Goal: Task Accomplishment & Management: Manage account settings

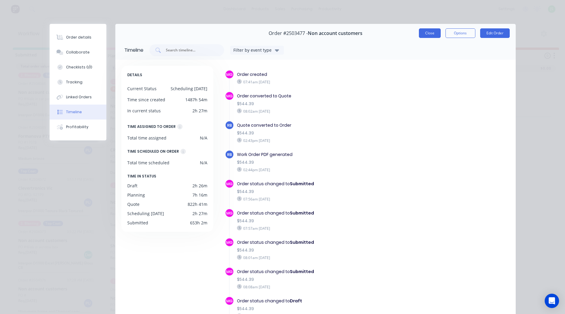
click at [424, 33] on button "Close" at bounding box center [430, 33] width 22 height 10
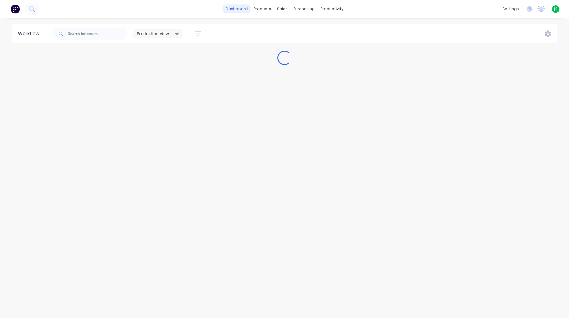
click at [236, 11] on link "dashboard" at bounding box center [237, 8] width 28 height 9
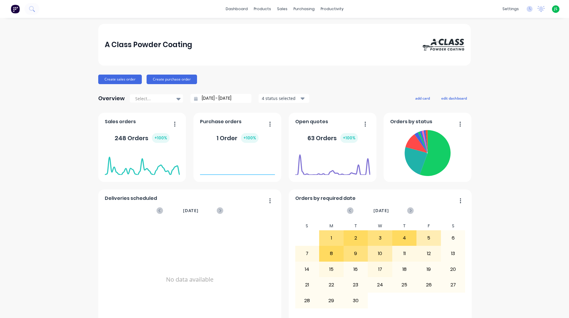
scroll to position [254, 0]
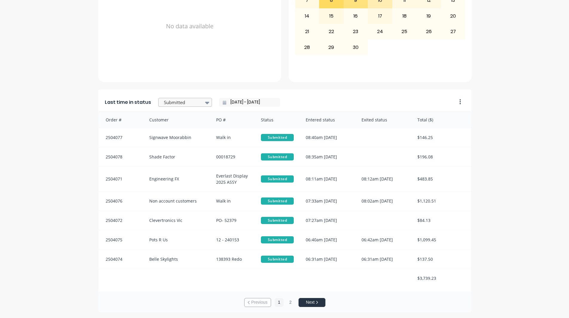
click at [189, 103] on div at bounding box center [182, 102] width 38 height 7
click at [184, 105] on div "Coating" at bounding box center [185, 99] width 54 height 11
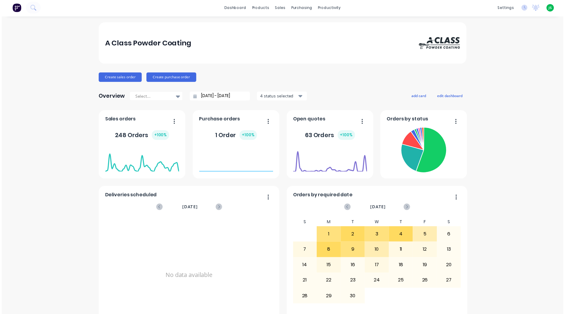
scroll to position [0, 0]
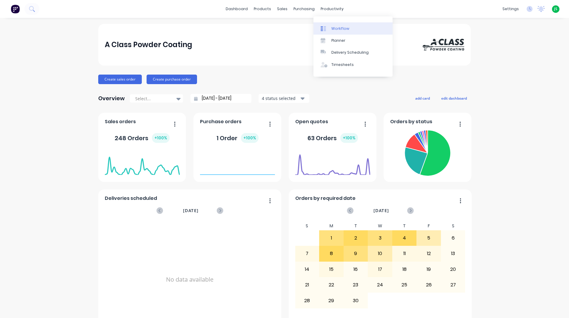
click at [342, 27] on div "Workflow" at bounding box center [340, 28] width 18 height 5
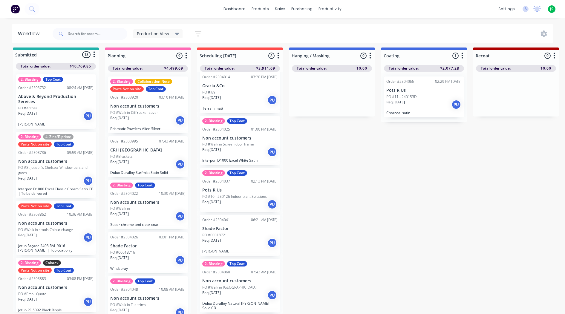
scroll to position [90, 0]
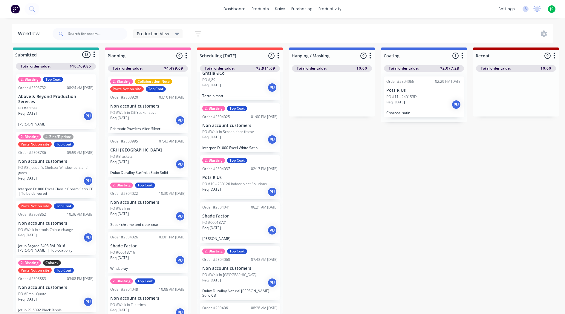
click at [236, 187] on div "Req. [DATE] PU" at bounding box center [239, 192] width 75 height 10
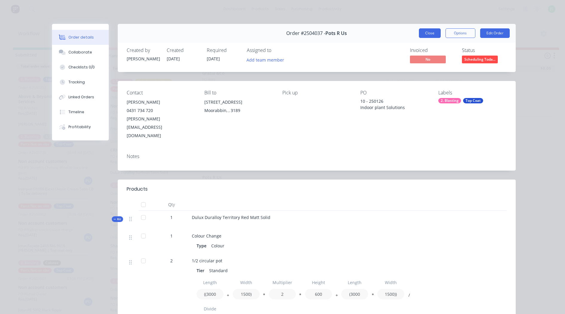
click at [423, 36] on button "Close" at bounding box center [430, 33] width 22 height 10
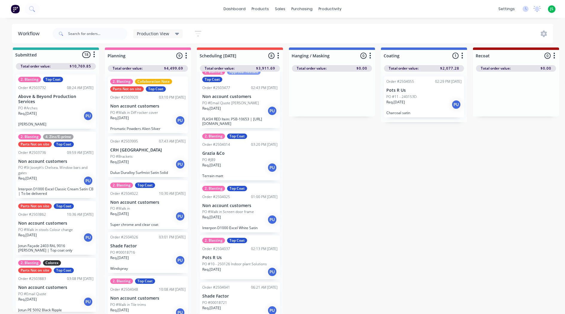
scroll to position [0, 0]
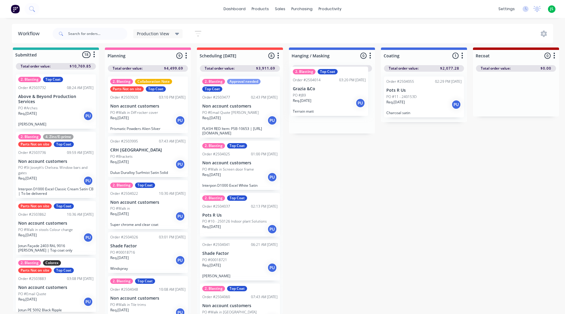
drag, startPoint x: 237, startPoint y: 164, endPoint x: 328, endPoint y: 94, distance: 115.5
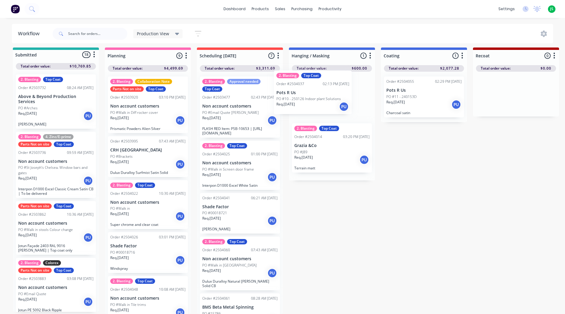
drag, startPoint x: 231, startPoint y: 215, endPoint x: 307, endPoint y: 97, distance: 140.2
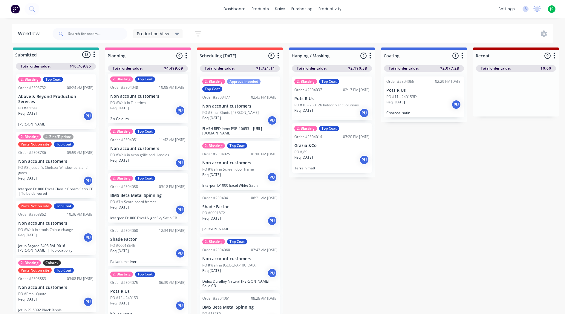
scroll to position [207, 0]
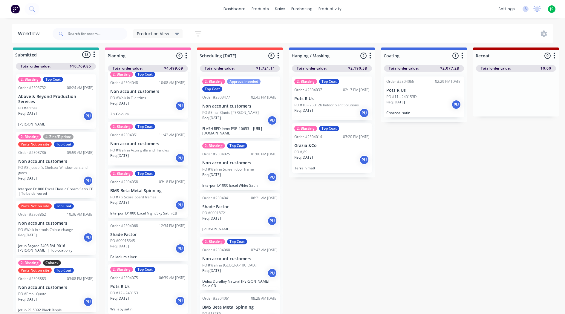
click at [129, 296] on p "Req. [DATE]" at bounding box center [119, 298] width 19 height 5
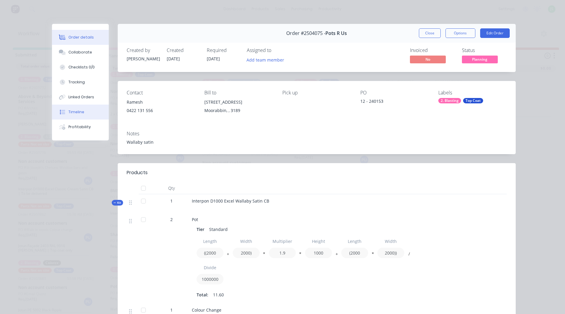
click at [86, 108] on button "Timeline" at bounding box center [80, 112] width 57 height 15
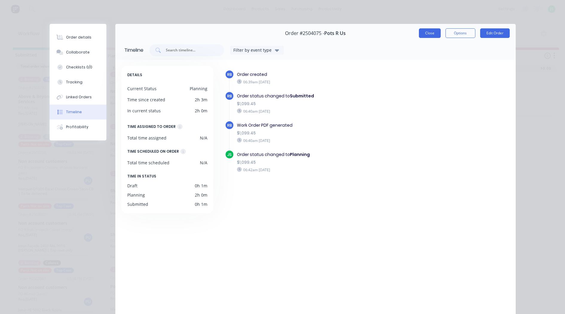
click at [430, 33] on button "Close" at bounding box center [430, 33] width 22 height 10
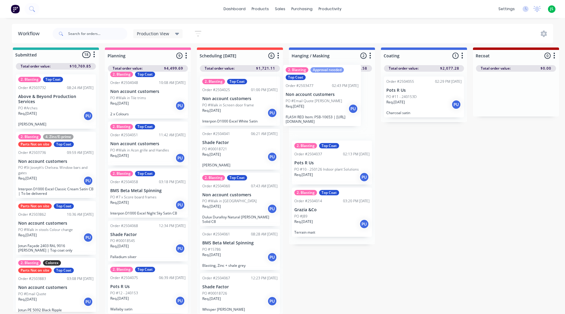
drag, startPoint x: 223, startPoint y: 122, endPoint x: 309, endPoint y: 115, distance: 86.9
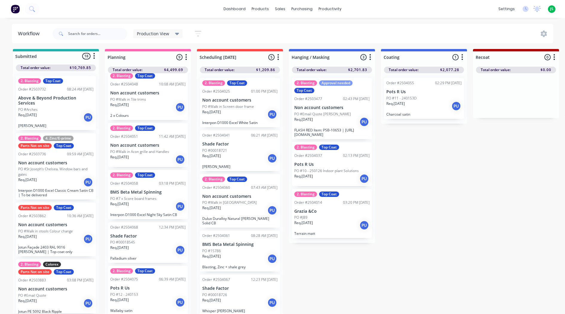
scroll to position [0, 0]
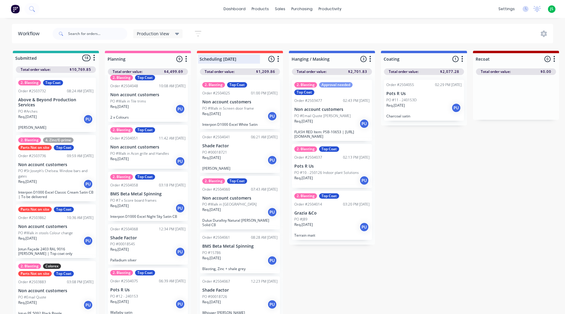
click at [235, 59] on div at bounding box center [240, 59] width 86 height 12
drag, startPoint x: 235, startPoint y: 59, endPoint x: 229, endPoint y: 59, distance: 6.3
click at [229, 59] on input "Scheduling [DATE]" at bounding box center [228, 59] width 59 height 6
type input "Scheduling"
click at [250, 46] on div "Workflow Production View Save new view None edit Production View (Default) edit…" at bounding box center [282, 163] width 565 height 278
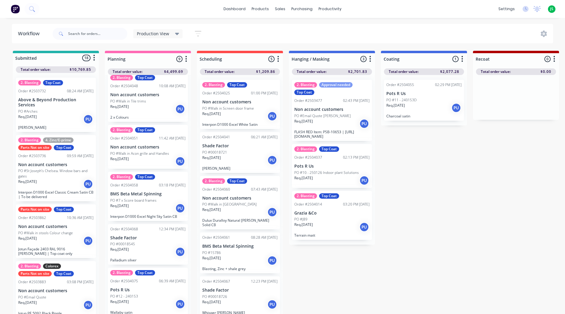
click at [86, 32] on input "text" at bounding box center [97, 34] width 59 height 12
type input "jasper"
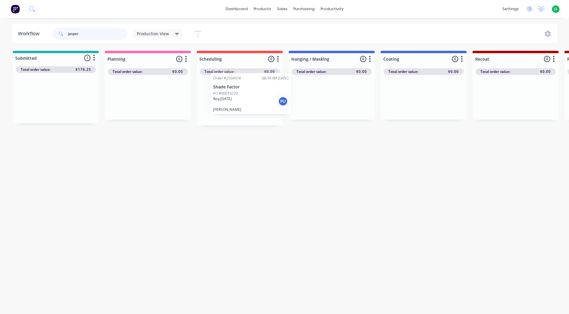
drag, startPoint x: 49, startPoint y: 100, endPoint x: 247, endPoint y: 98, distance: 197.4
drag, startPoint x: 246, startPoint y: 98, endPoint x: 258, endPoint y: 96, distance: 11.5
click at [258, 96] on div "Order #2504078 08:34 AM [DATE] Shade Factor PO #00018729 Req. [DATE] PU [PERSON…" at bounding box center [240, 100] width 86 height 50
drag, startPoint x: 116, startPoint y: 37, endPoint x: 1, endPoint y: 39, distance: 115.3
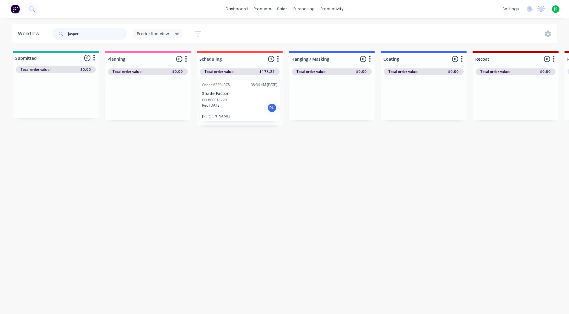
click at [4, 39] on div "Workflow jasper Production View Save new view None edit Production View (Defaul…" at bounding box center [284, 33] width 569 height 19
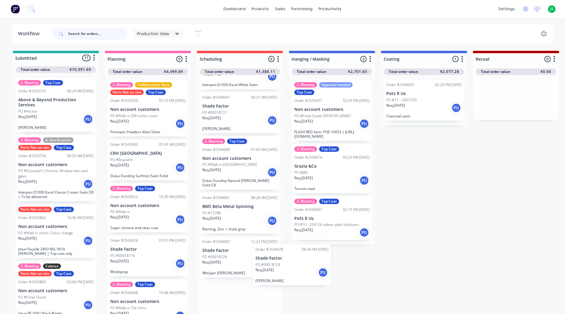
scroll to position [2, 0]
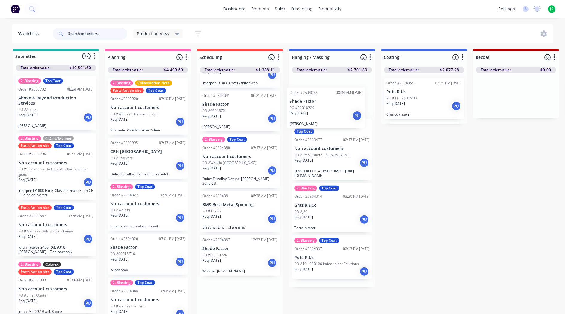
drag, startPoint x: 240, startPoint y: 291, endPoint x: 331, endPoint y: 98, distance: 213.3
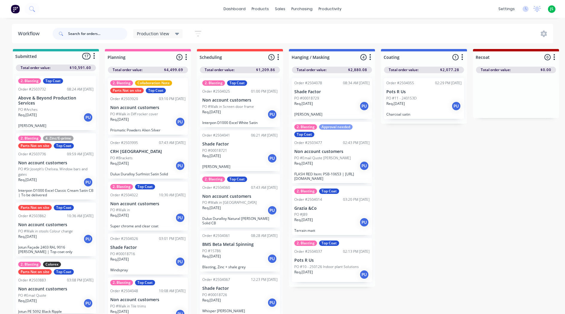
scroll to position [0, 0]
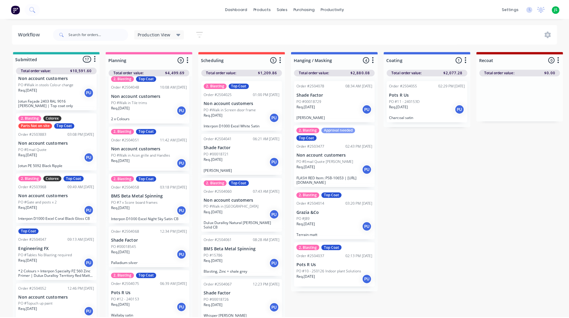
scroll to position [239, 0]
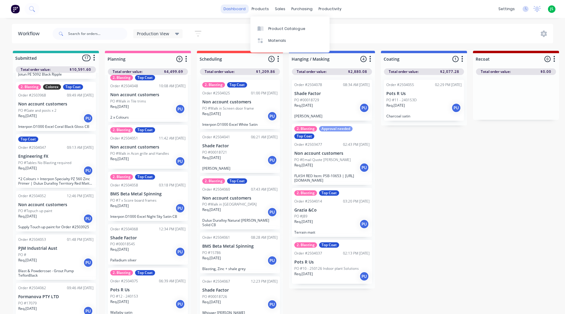
click at [239, 8] on link "dashboard" at bounding box center [234, 8] width 28 height 9
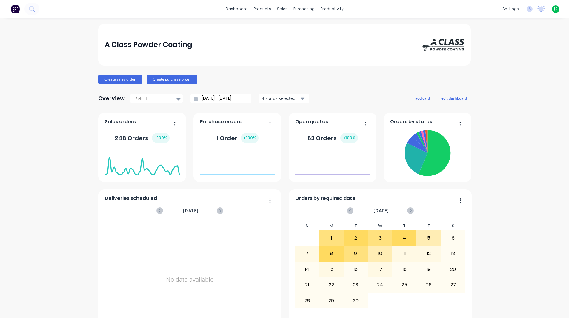
scroll to position [254, 0]
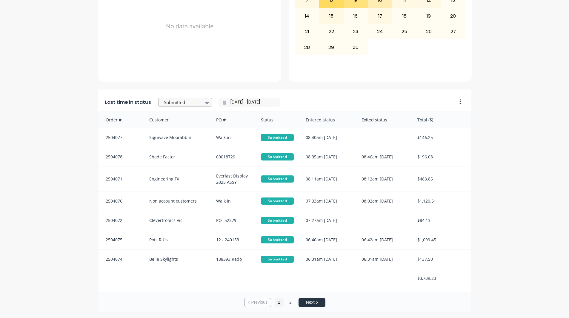
click at [196, 99] on div "Submitted" at bounding box center [182, 102] width 41 height 9
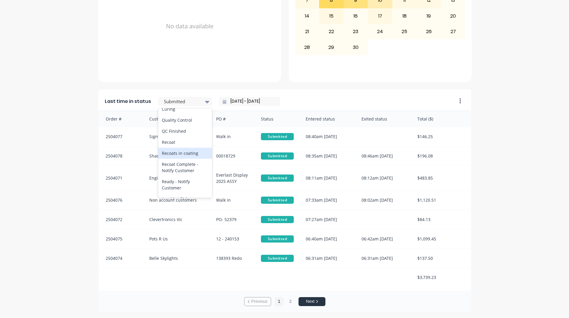
scroll to position [239, 0]
click at [175, 104] on div "Coating" at bounding box center [185, 98] width 54 height 11
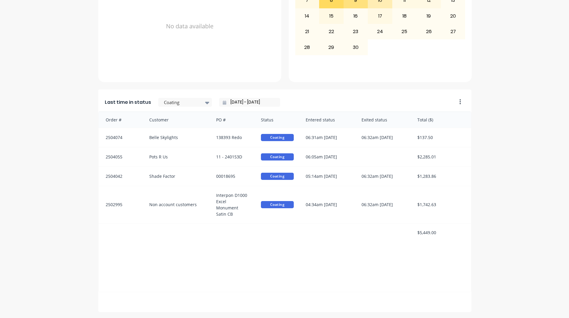
scroll to position [0, 0]
